Goal: Transaction & Acquisition: Book appointment/travel/reservation

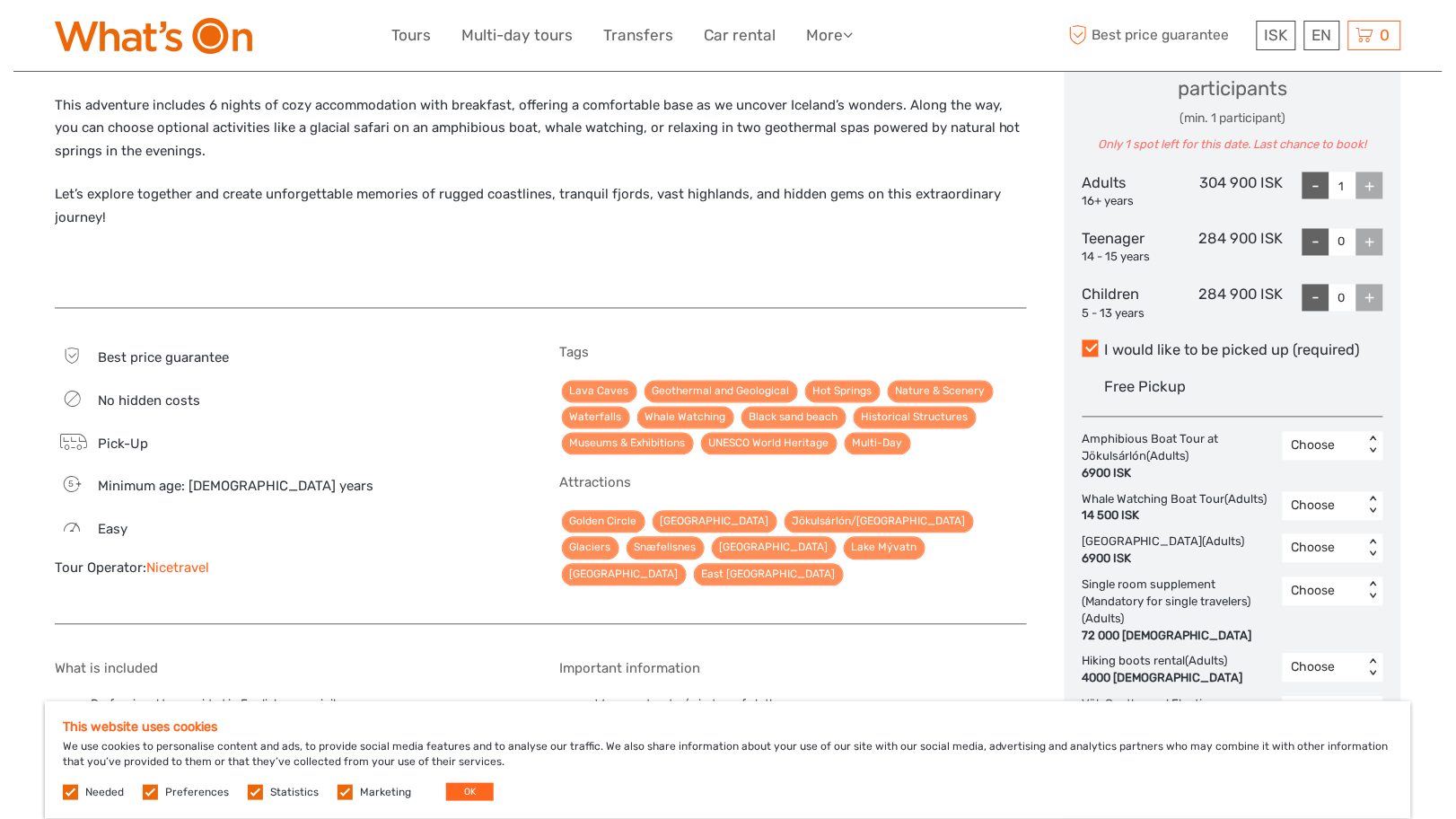
scroll to position [1166, 0]
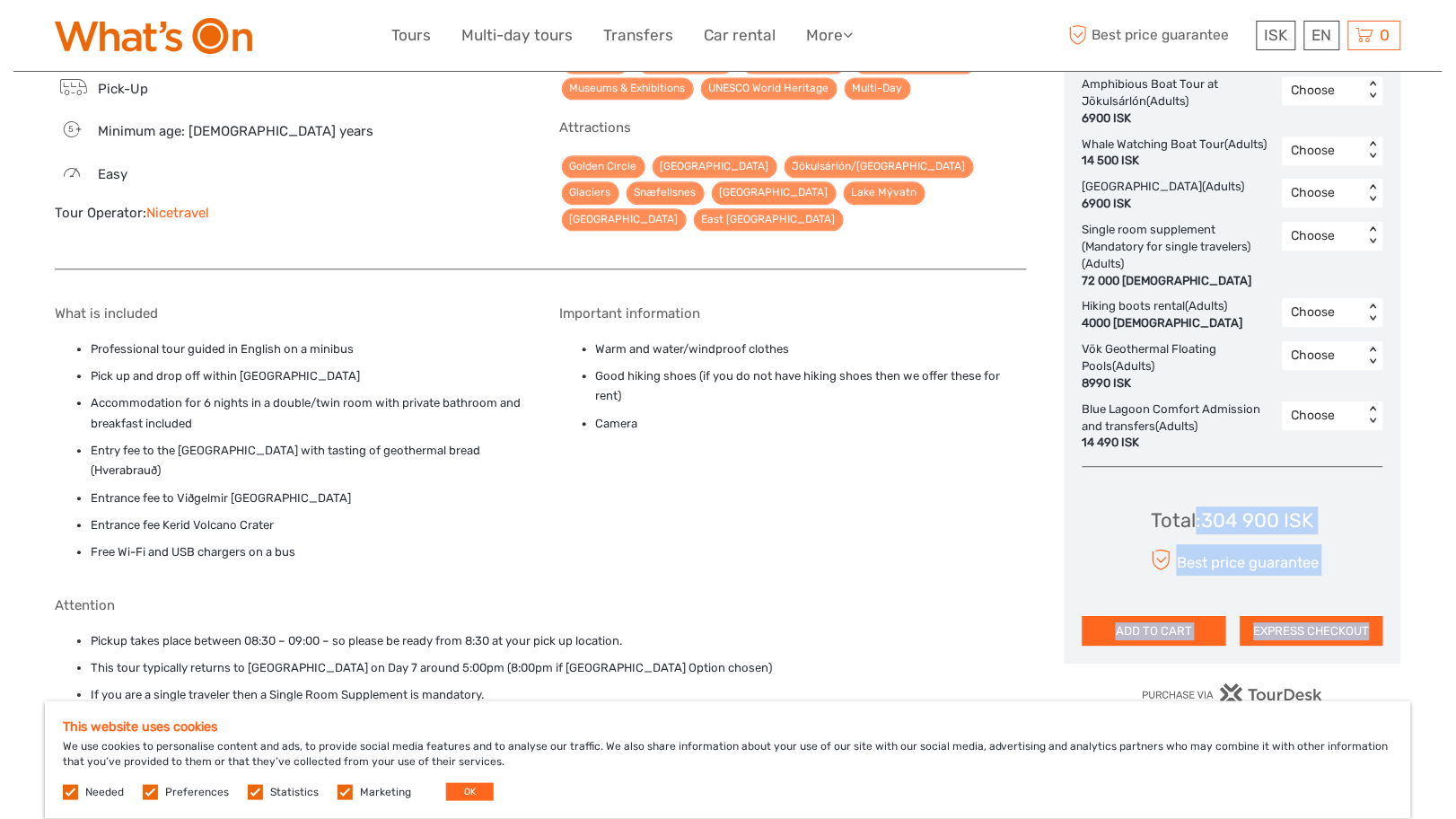
drag, startPoint x: 1194, startPoint y: 544, endPoint x: 1217, endPoint y: 667, distance: 125.1
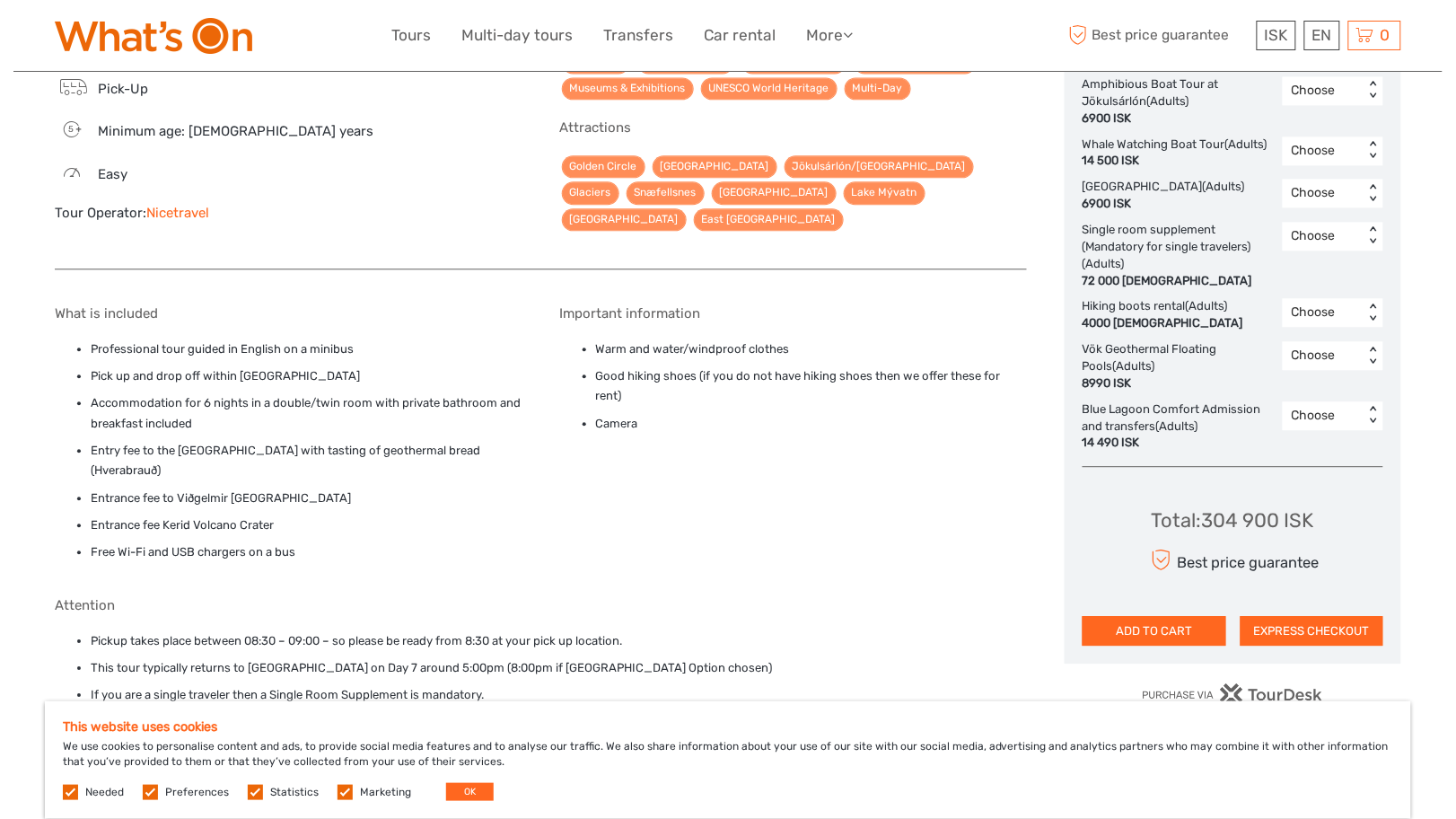
click at [954, 632] on li "Pickup takes place between 08:30 – 09:00 – so please be ready from 8:30 at your…" at bounding box center [558, 640] width 936 height 20
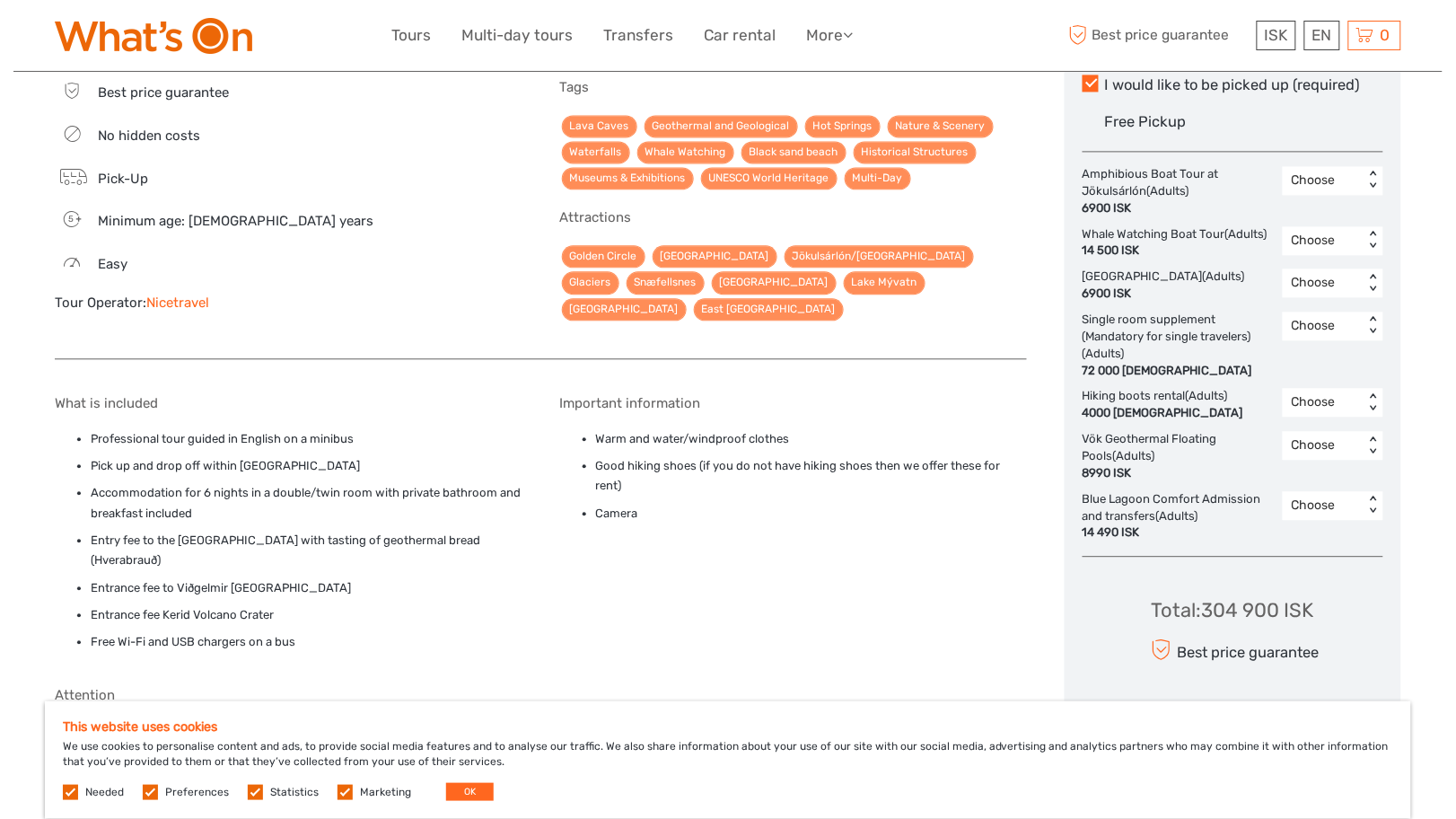
scroll to position [1161, 0]
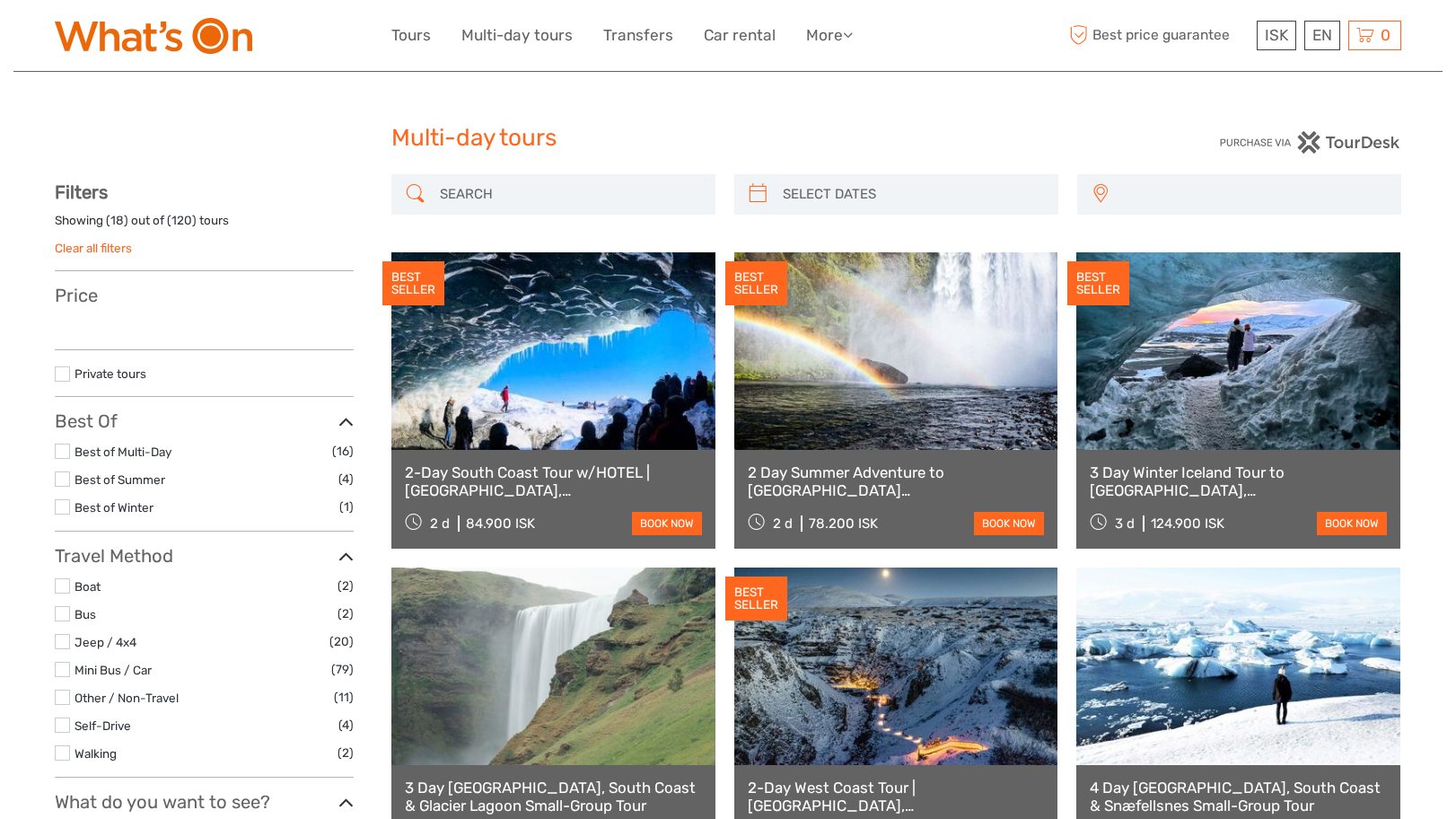
select select
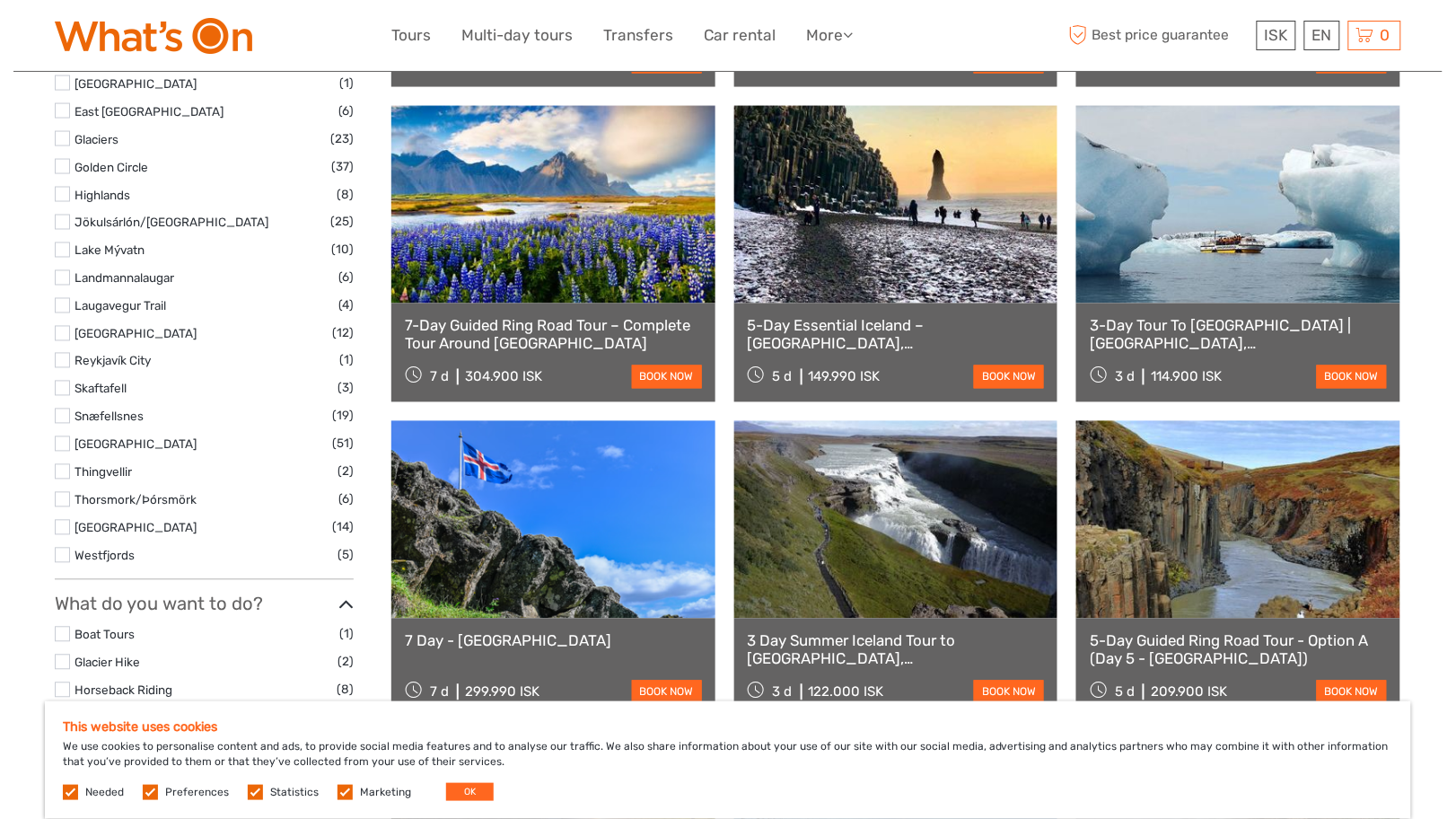
scroll to position [781, 0]
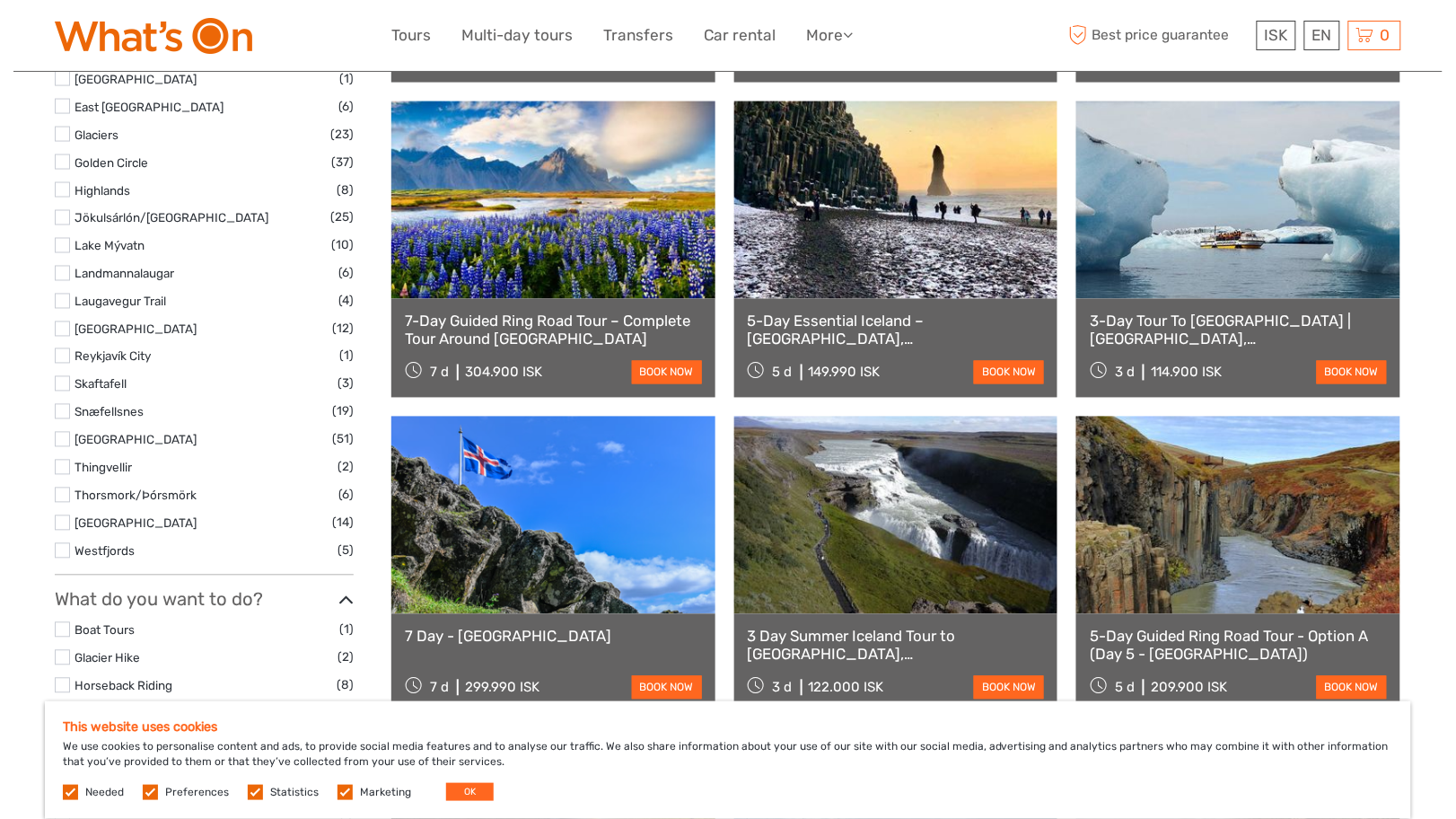
click at [551, 341] on link "7-Day Guided Ring Road Tour – Complete Tour Around [GEOGRAPHIC_DATA]" at bounding box center [553, 331] width 297 height 37
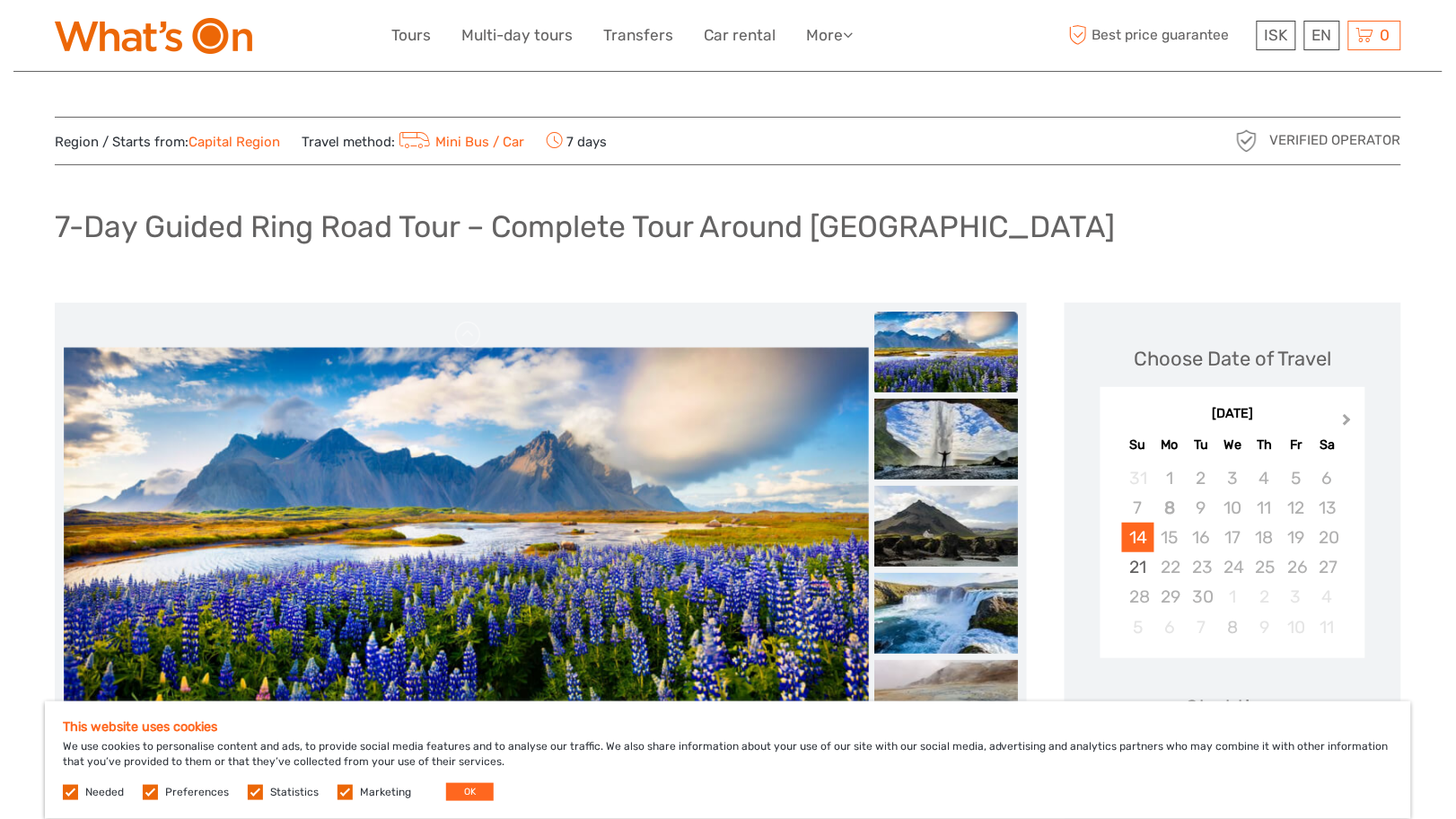
click at [1347, 425] on button "Next Month" at bounding box center [1349, 423] width 29 height 29
click at [1118, 418] on span "Previous Month" at bounding box center [1118, 423] width 0 height 26
click at [1144, 570] on div "21" at bounding box center [1137, 567] width 32 height 30
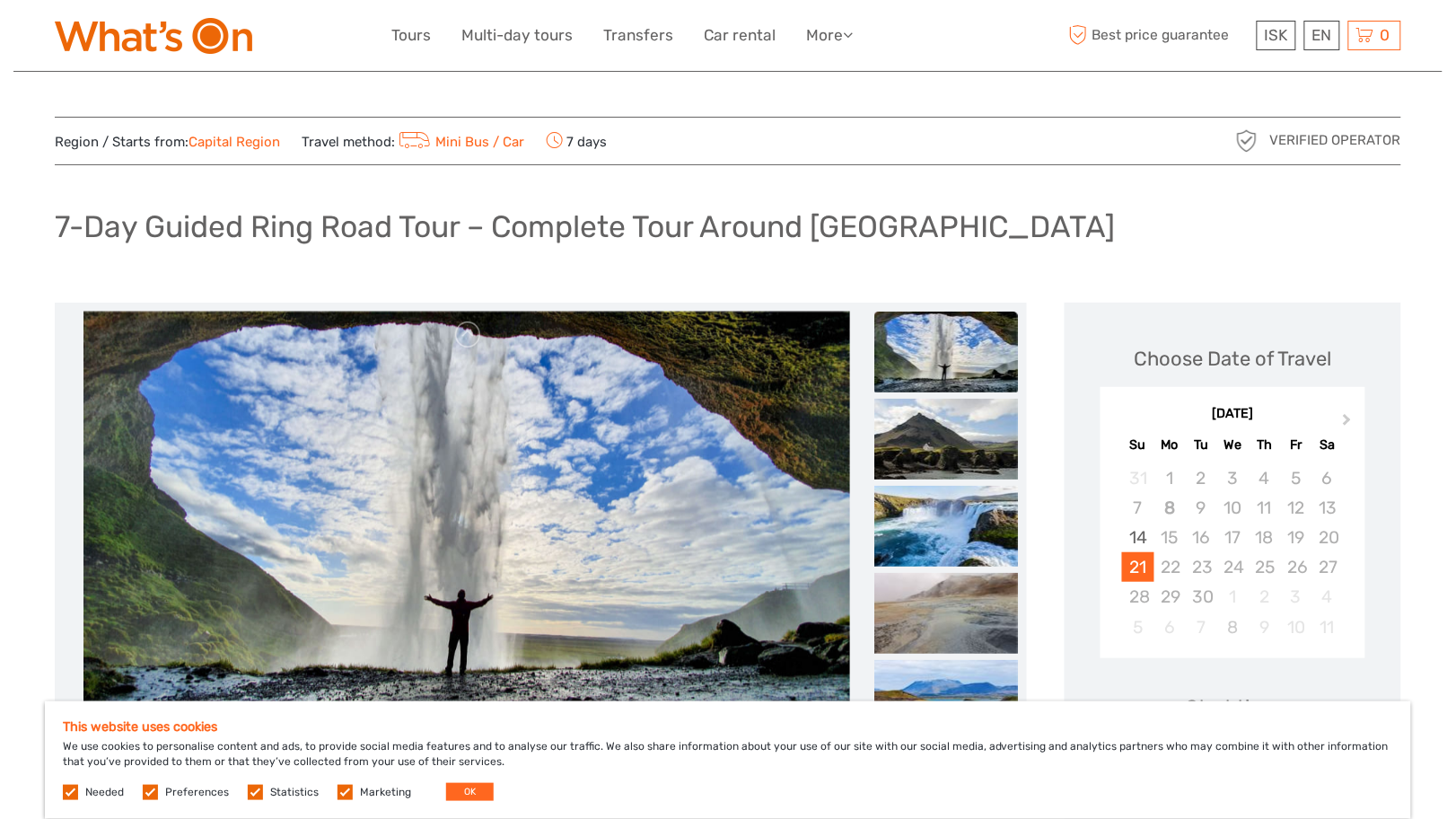
click at [1139, 564] on div "21" at bounding box center [1137, 567] width 32 height 30
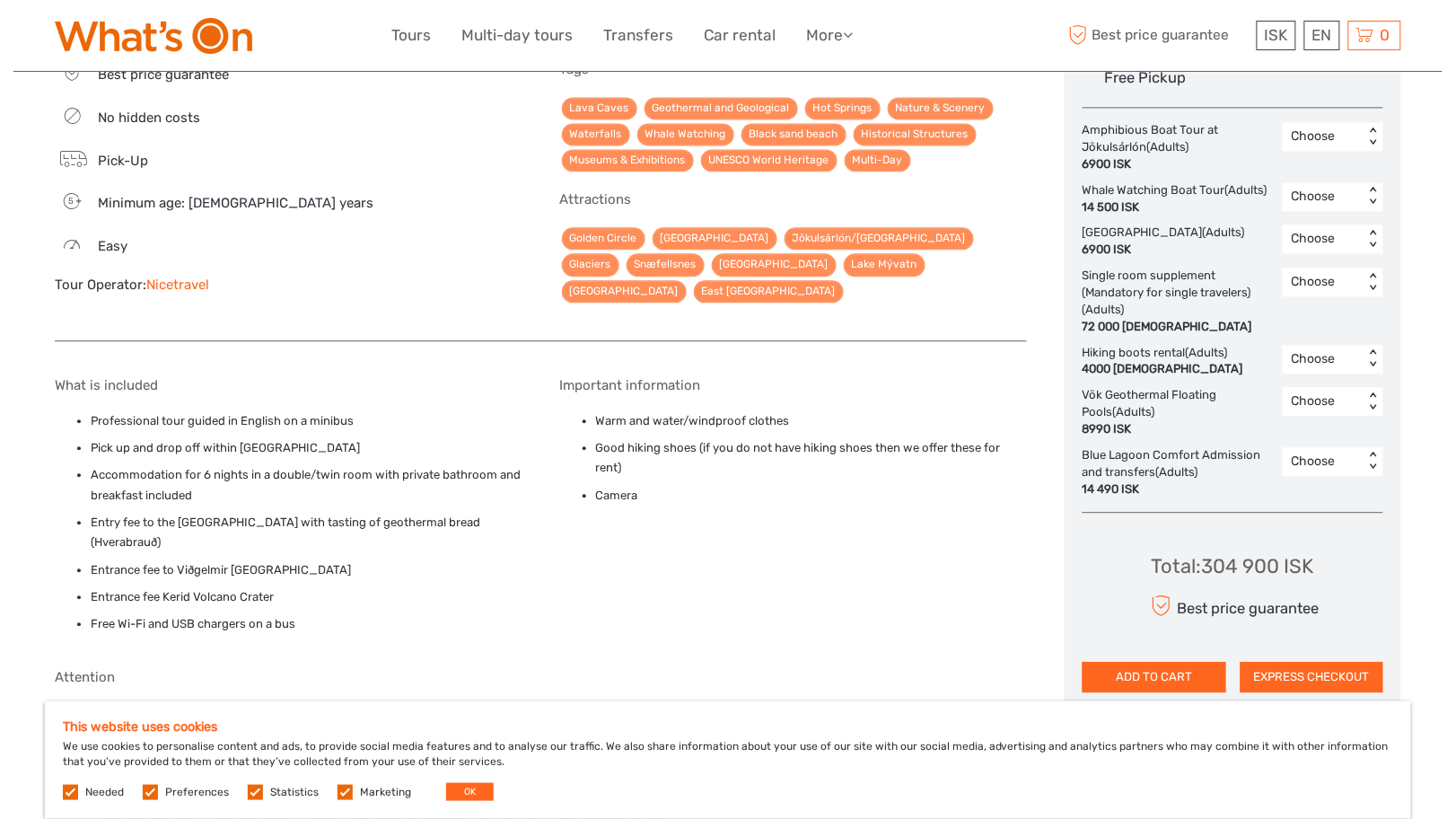
scroll to position [1102, 0]
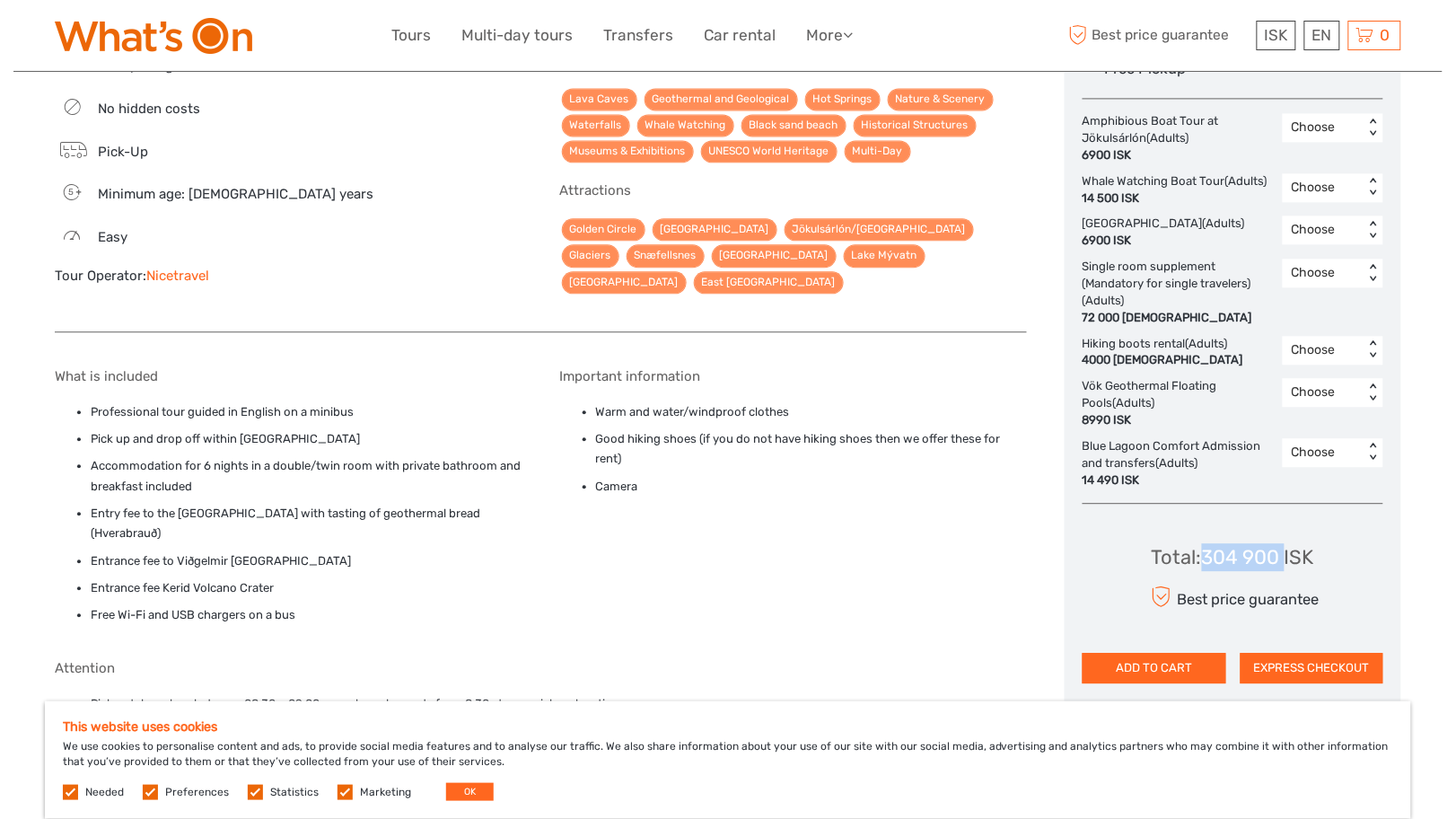
drag, startPoint x: 1205, startPoint y: 553, endPoint x: 1288, endPoint y: 554, distance: 83.0
click at [1288, 554] on div "Total : 304 900 ISK" at bounding box center [1232, 557] width 162 height 28
copy div "304 900"
